Goal: Task Accomplishment & Management: Complete application form

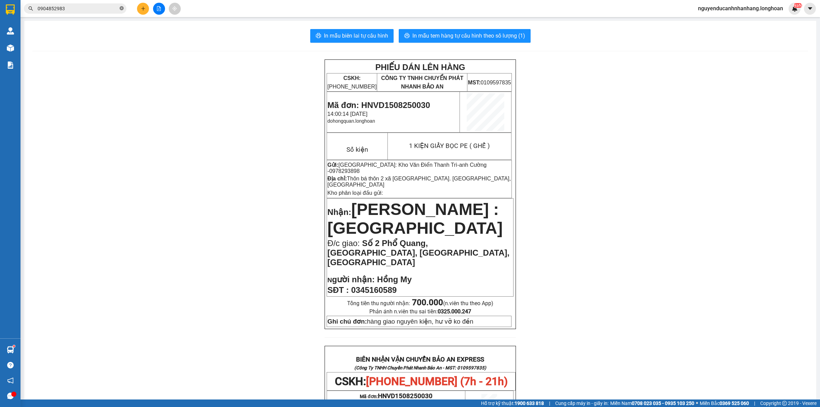
click at [122, 9] on icon "close-circle" at bounding box center [122, 8] width 4 height 4
click at [105, 9] on input "text" at bounding box center [78, 9] width 81 height 8
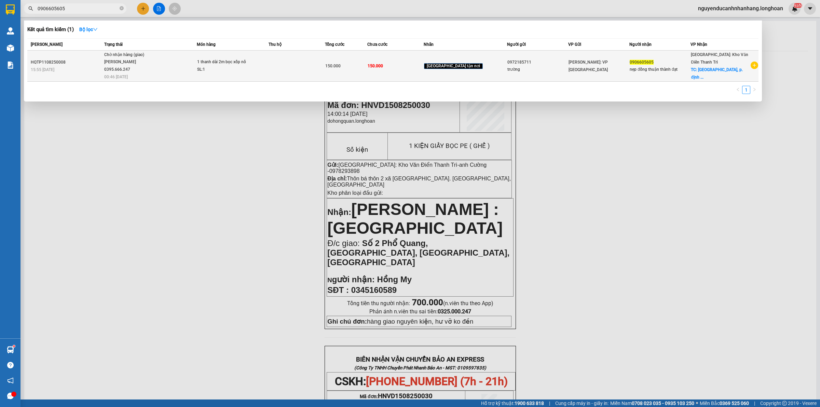
type input "0906605605"
click at [155, 76] on td "Chờ nhận hàng (giao) [PERSON_NAME] 0395.666.247 00:46 [DATE]" at bounding box center [149, 66] width 94 height 31
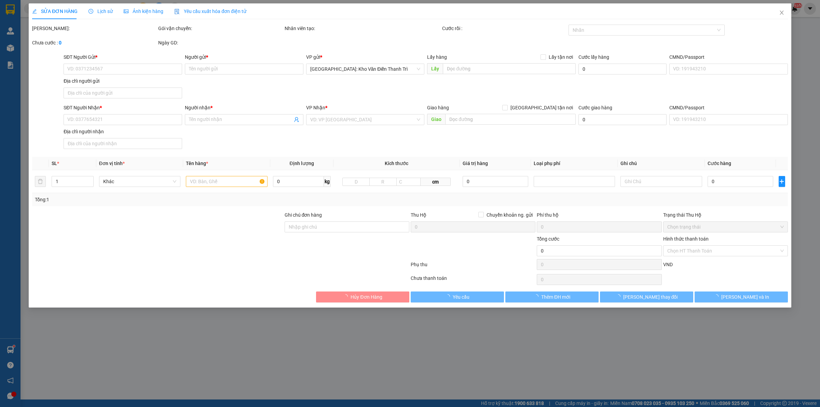
type input "0972185711"
type input "trường"
type input "0906605605"
type input "nẹp đồng thuận thành đạt"
checkbox input "true"
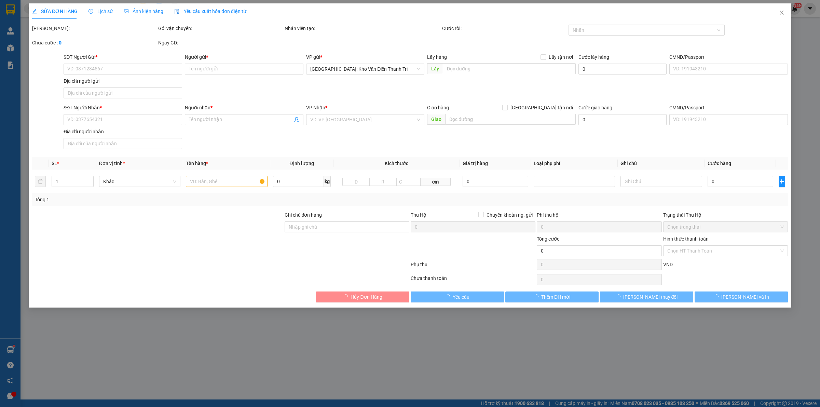
type input "[STREET_ADDRESS], p. định công, [GEOGRAPHIC_DATA], [GEOGRAPHIC_DATA]"
type input "150.000"
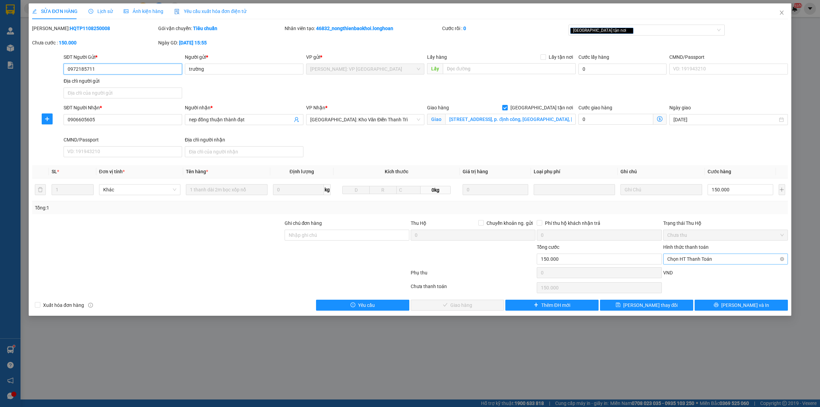
click at [685, 264] on span "Chọn HT Thanh Toán" at bounding box center [725, 259] width 116 height 10
click at [687, 275] on div "Tại văn phòng" at bounding box center [725, 273] width 116 height 8
type input "0"
click at [98, 9] on span "Lịch sử" at bounding box center [100, 11] width 24 height 5
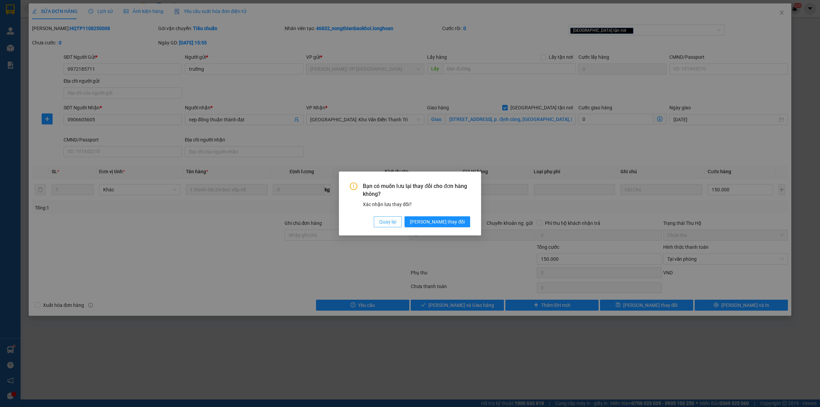
click at [396, 221] on span "Quay lại" at bounding box center [387, 222] width 17 height 8
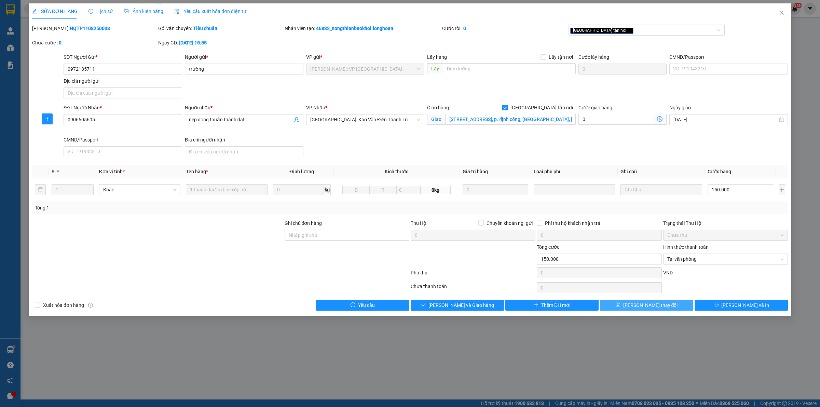
click at [665, 304] on button "[PERSON_NAME] thay đổi" at bounding box center [646, 304] width 93 height 11
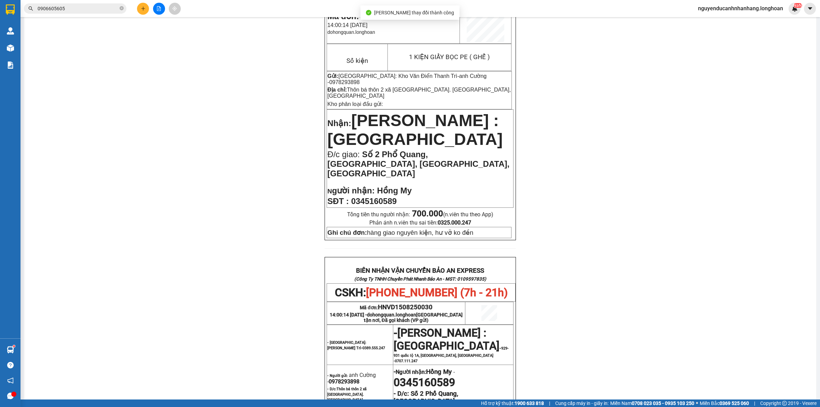
scroll to position [85, 0]
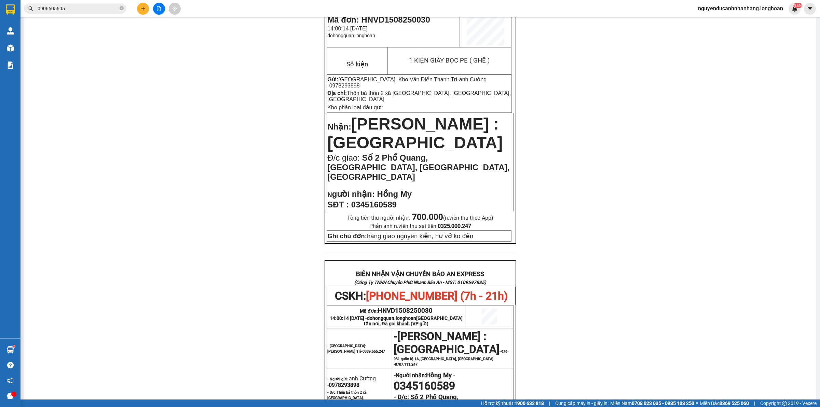
click at [85, 8] on input "0906605605" at bounding box center [78, 9] width 81 height 8
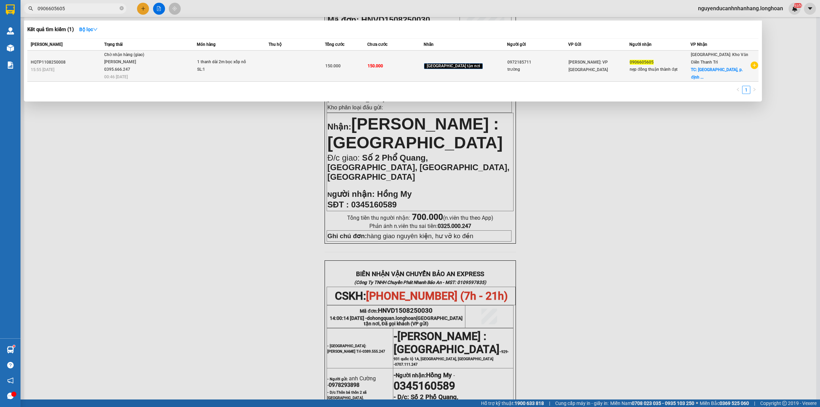
click at [196, 62] on span "Chờ nhận hàng (giao) [PERSON_NAME] 0395.666.247 00:46 [DATE]" at bounding box center [150, 65] width 92 height 28
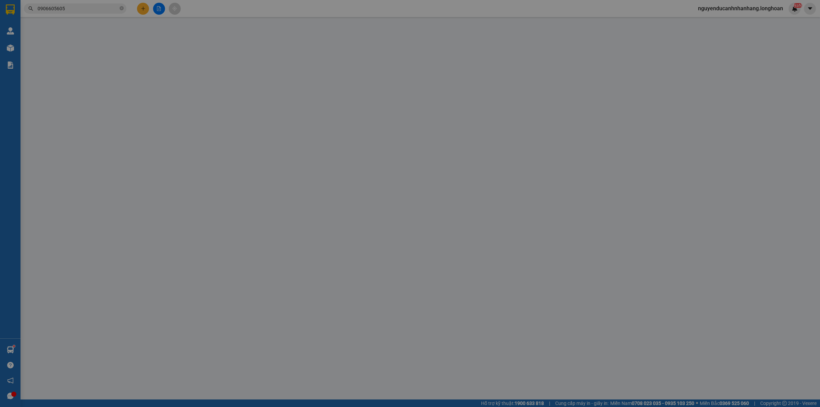
type input "0972185711"
type input "trường"
type input "0906605605"
type input "nẹp đồng thuận thành đạt"
checkbox input "true"
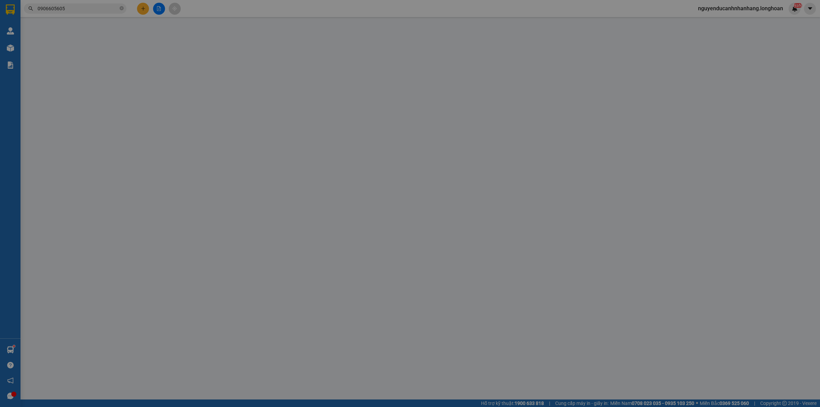
type input "[STREET_ADDRESS], p. định công, [GEOGRAPHIC_DATA], [GEOGRAPHIC_DATA]"
type input "150.000"
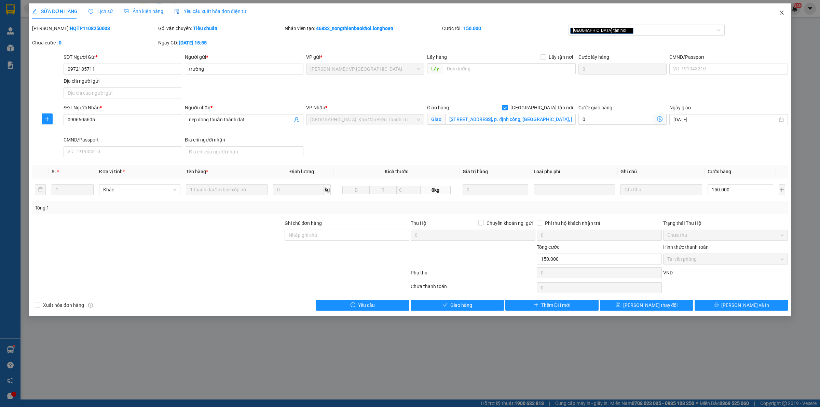
click at [781, 14] on icon "close" at bounding box center [781, 13] width 4 height 4
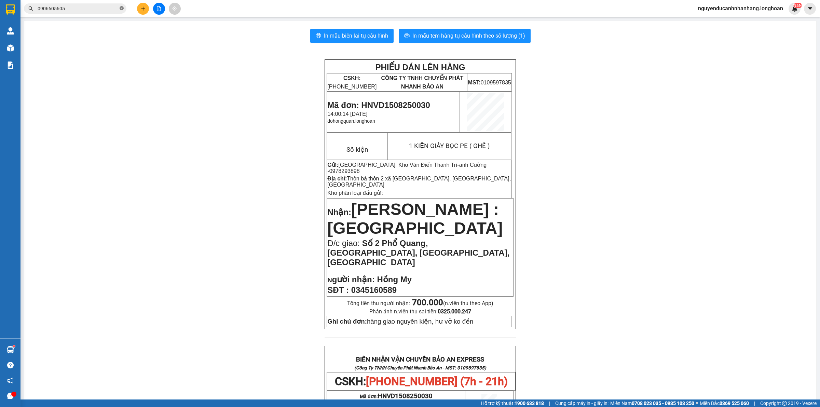
click at [120, 7] on icon "close-circle" at bounding box center [122, 8] width 4 height 4
click at [112, 9] on input "text" at bounding box center [78, 9] width 81 height 8
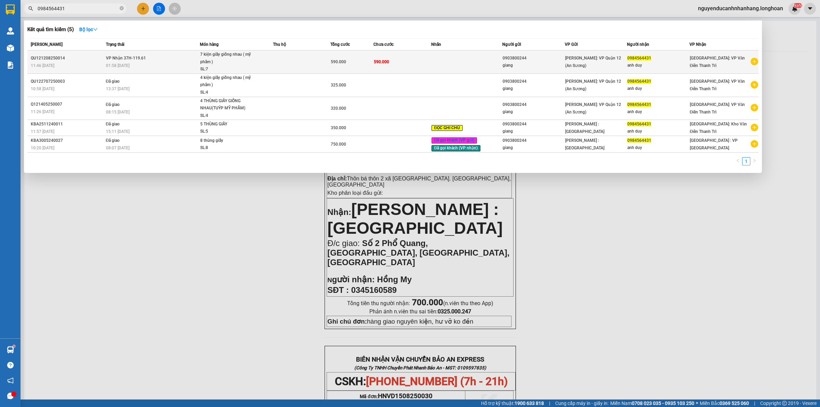
type input "0984564431"
click at [231, 61] on div "7 kiện giấy giống nhau ( mỹ phẩm )" at bounding box center [225, 58] width 51 height 15
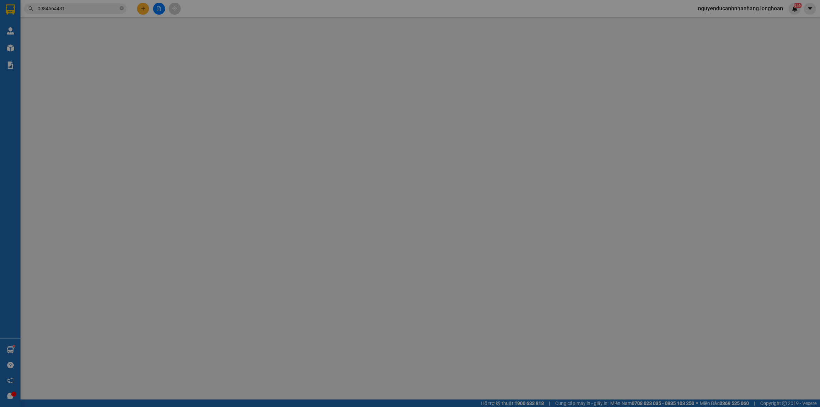
type input "0903800244"
type input "giang"
type input "0984564431"
type input "anh duy"
type input "nhận theo kiện - hư hỏng ko chịu trách nhiệm"
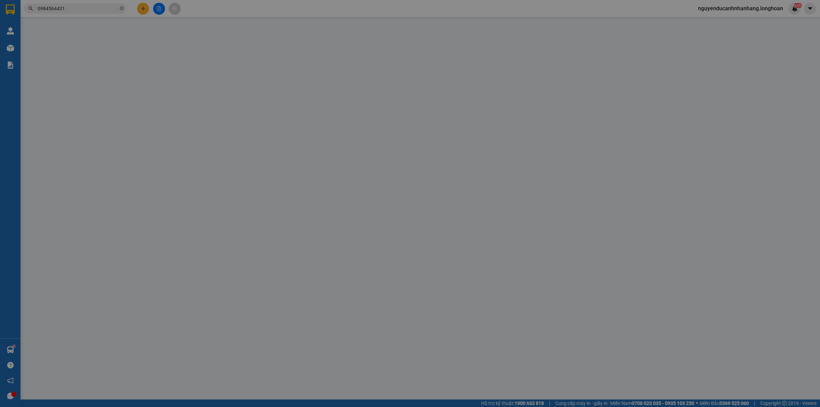
type input "590.000"
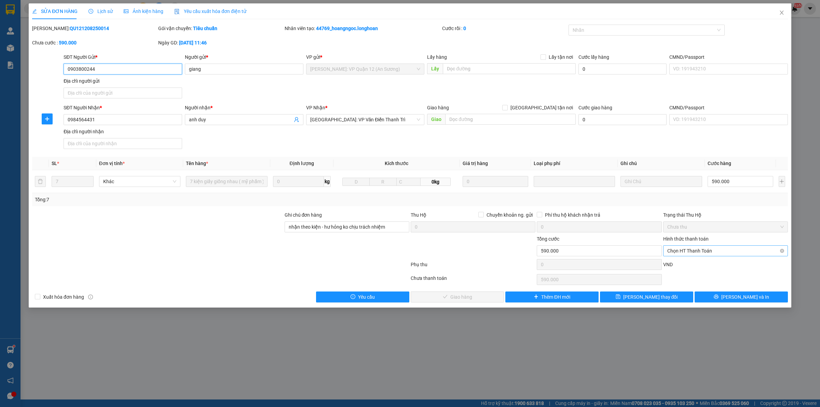
click at [692, 251] on span "Chọn HT Thanh Toán" at bounding box center [725, 251] width 116 height 10
click at [689, 262] on div "Tại văn phòng" at bounding box center [725, 265] width 116 height 8
type input "0"
click at [454, 301] on span "[PERSON_NAME] và Giao hàng" at bounding box center [461, 297] width 66 height 8
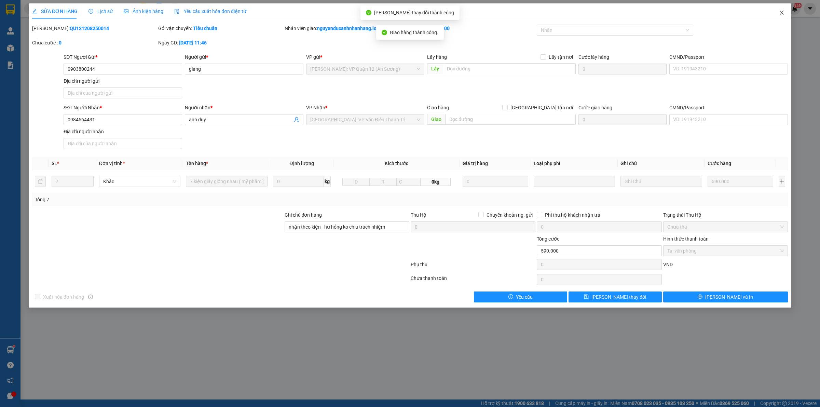
click at [780, 13] on icon "close" at bounding box center [781, 12] width 5 height 5
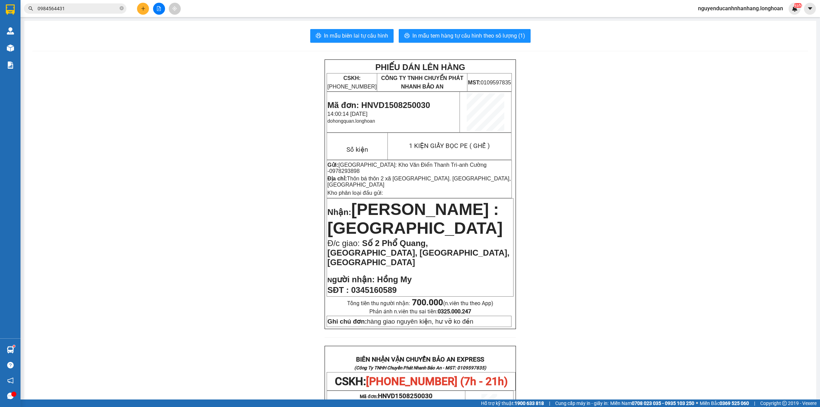
drag, startPoint x: 305, startPoint y: 104, endPoint x: 306, endPoint y: 114, distance: 9.7
click at [305, 104] on div "PHIẾU DÁN LÊN HÀNG CSKH: [PHONE_NUMBER] CÔNG TY TNHH CHUYỂN PHÁT NHANH BẢO AN M…" at bounding box center [419, 384] width 775 height 651
click at [120, 9] on icon "close-circle" at bounding box center [122, 8] width 4 height 4
click at [103, 9] on input "text" at bounding box center [78, 9] width 81 height 8
paste input "0972400355"
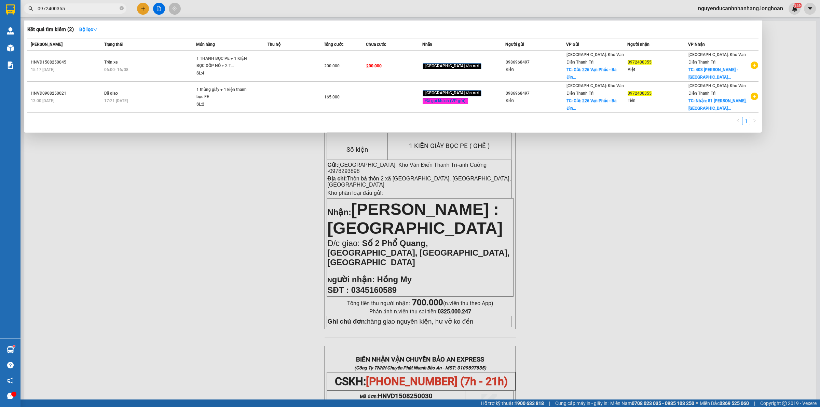
type input "0972400355"
click at [137, 66] on div "06:00 [DATE]" at bounding box center [150, 70] width 92 height 8
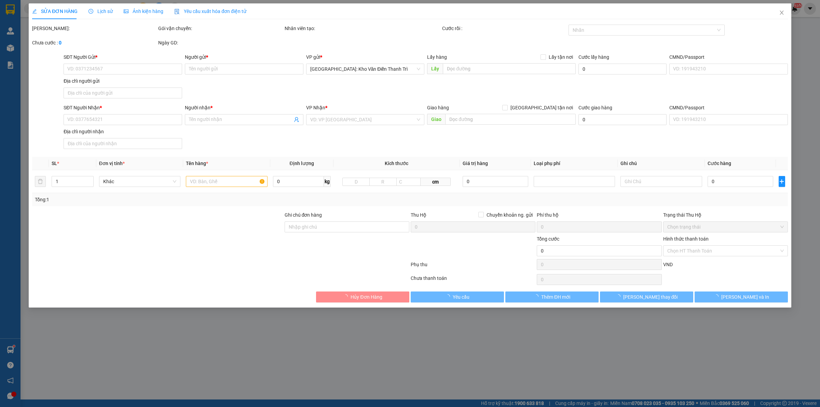
type input "0986968497"
type input "Kiên"
checkbox input "true"
type input "Gửi: 226 Vạn Phúc - [GEOGRAPHIC_DATA]"
type input "0972400355"
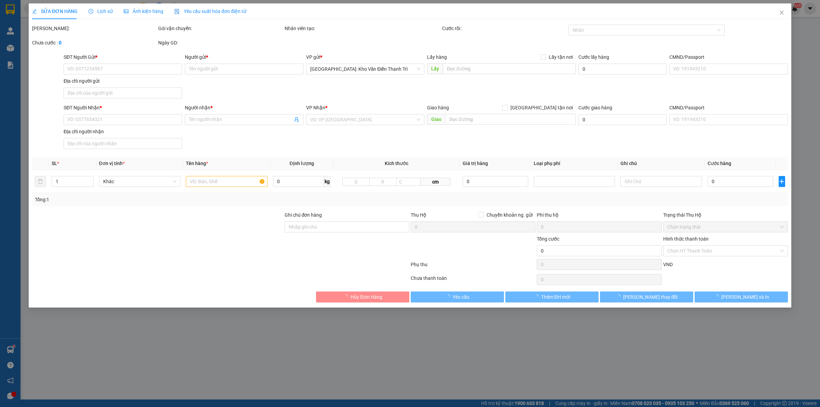
type input "Việt"
checkbox input "true"
type input "403 [PERSON_NAME] -[GEOGRAPHIC_DATA]"
type input "hàng giao nguyên kiện, hư vỡ ko đền"
type input "200.000"
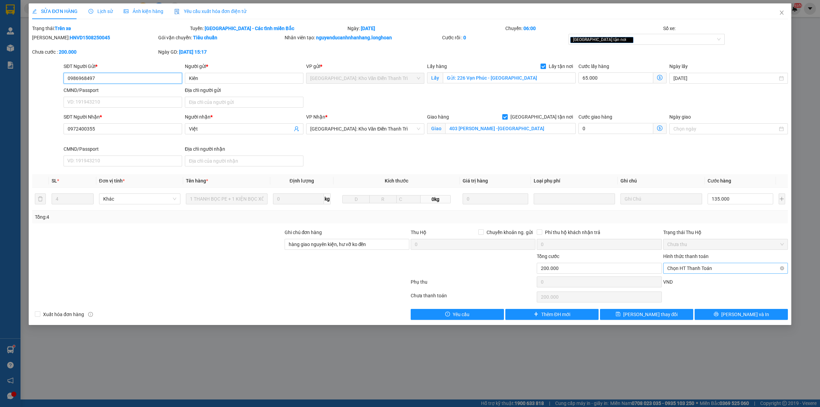
click at [693, 270] on span "Chọn HT Thanh Toán" at bounding box center [725, 268] width 116 height 10
click at [694, 280] on div "Tại văn phòng" at bounding box center [725, 283] width 116 height 8
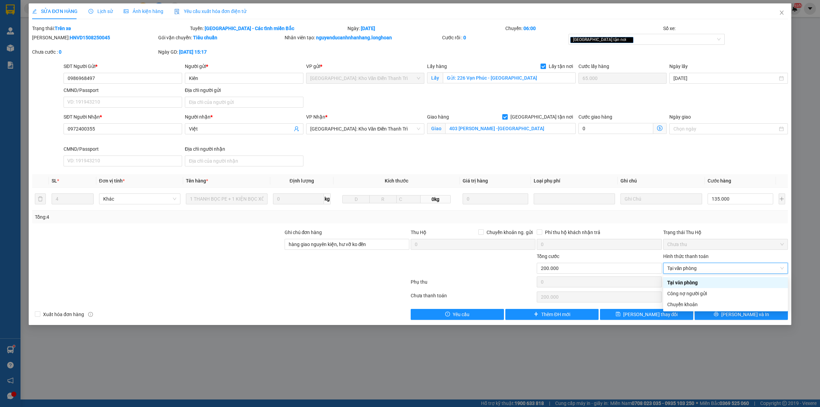
type input "0"
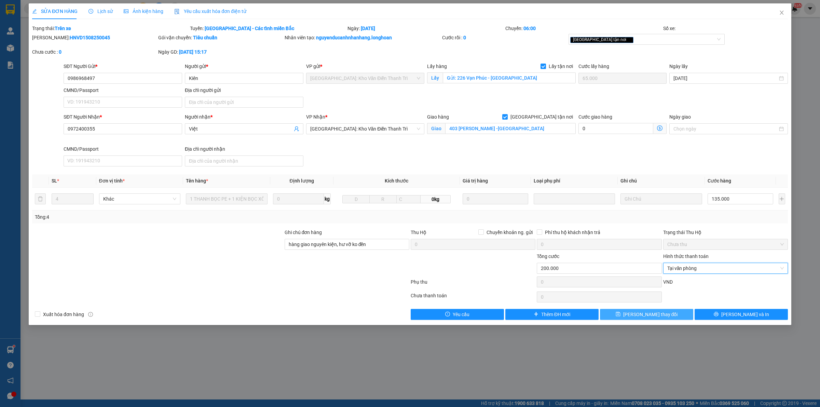
click at [658, 315] on span "[PERSON_NAME] thay đổi" at bounding box center [650, 314] width 55 height 8
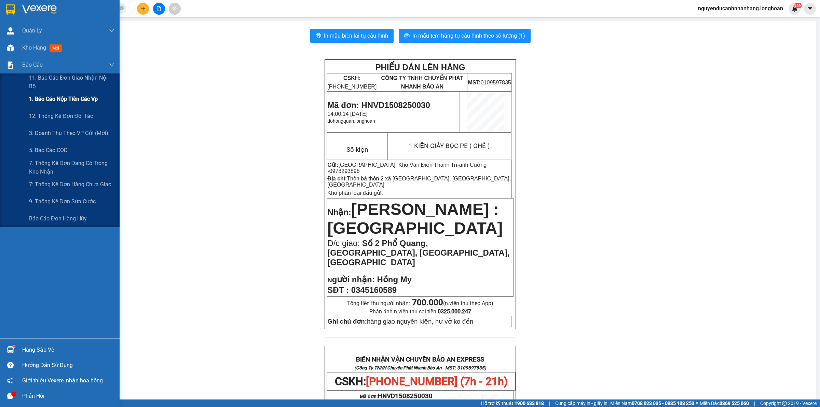
drag, startPoint x: 70, startPoint y: 97, endPoint x: 74, endPoint y: 99, distance: 4.3
click at [70, 97] on span "1. Báo cáo nộp tiền các vp" at bounding box center [63, 99] width 69 height 9
